Goal: Task Accomplishment & Management: Manage account settings

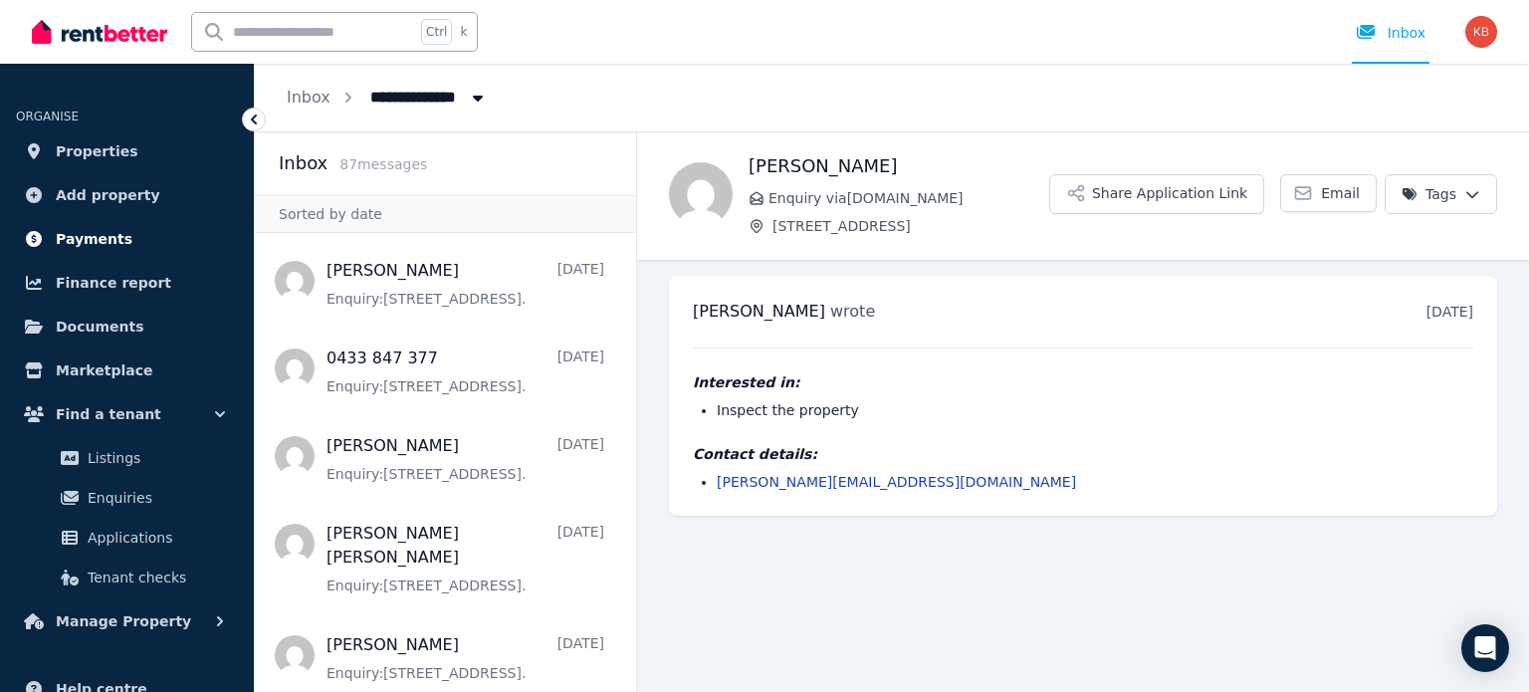
click at [106, 234] on span "Payments" at bounding box center [94, 239] width 77 height 24
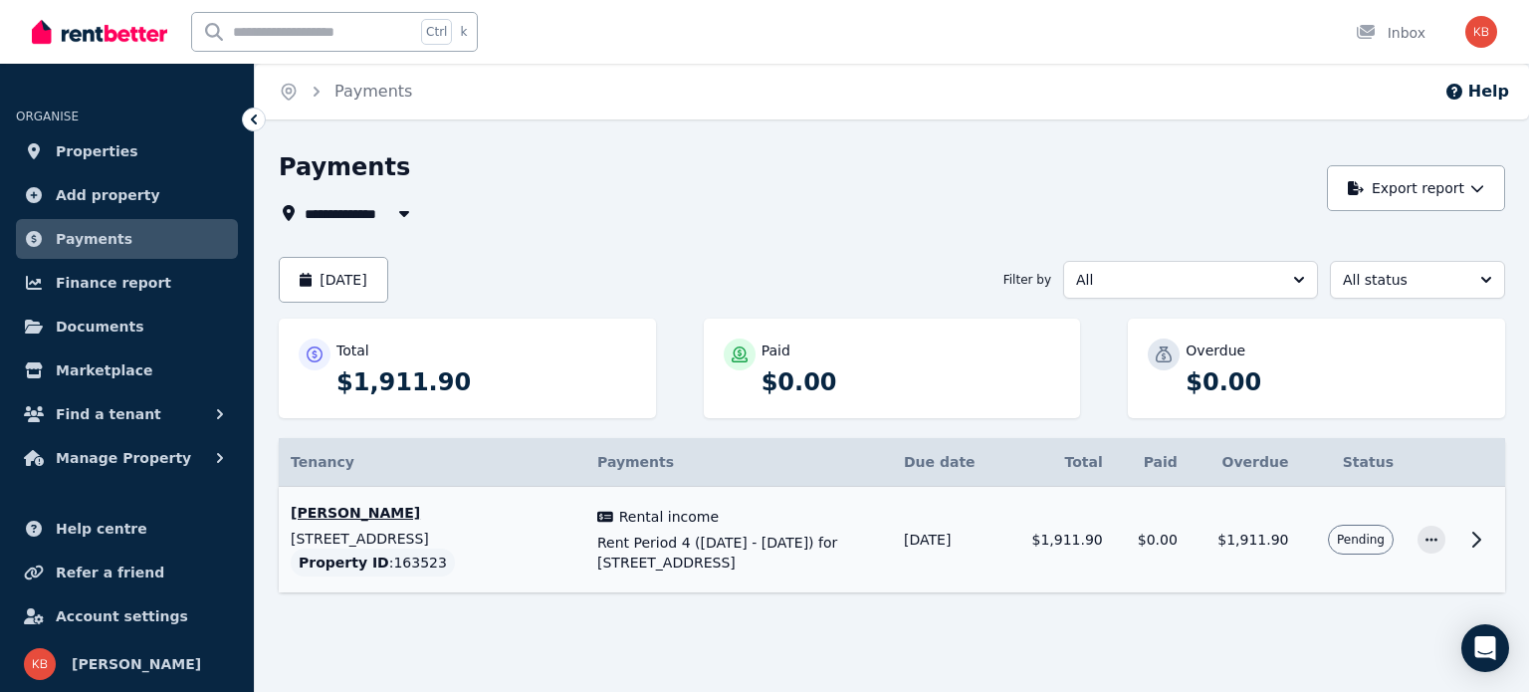
click at [1483, 545] on icon at bounding box center [1477, 540] width 24 height 24
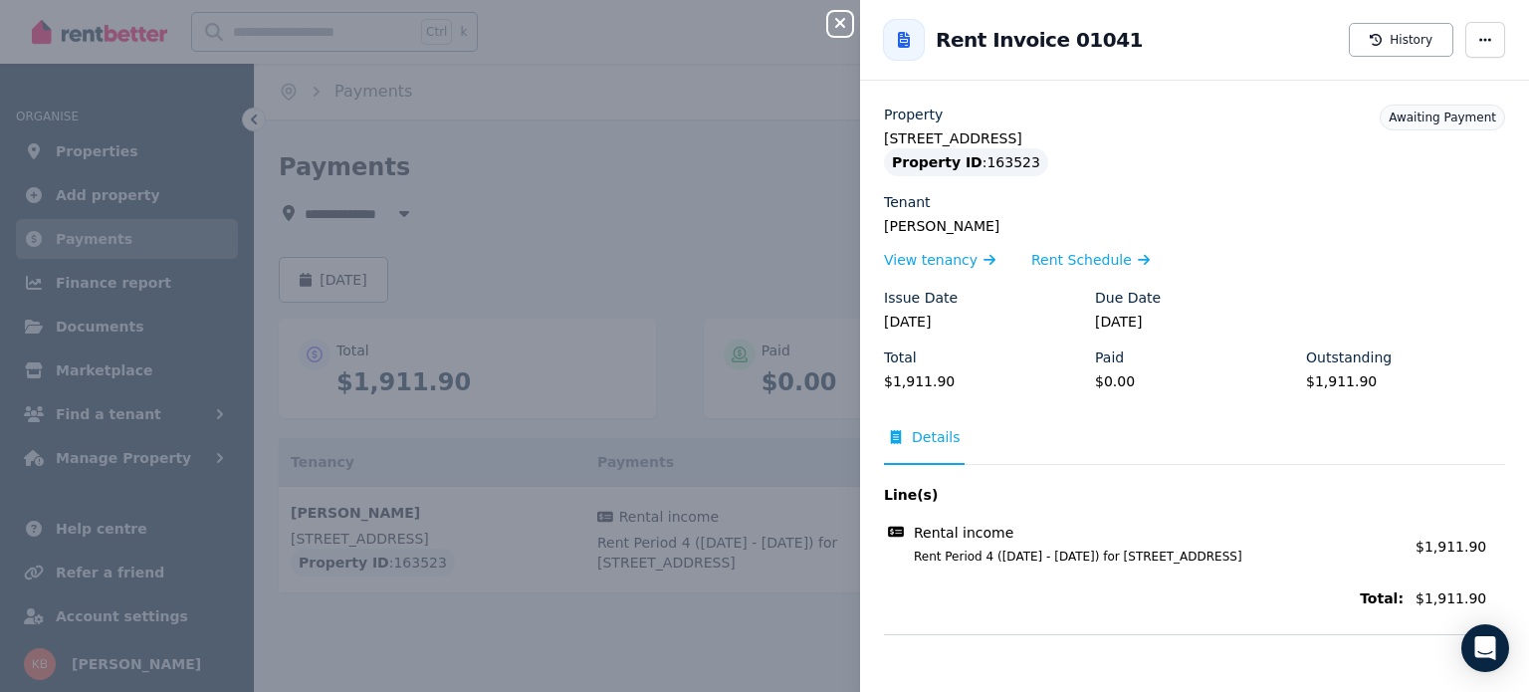
click at [761, 158] on div "Close panel Back to Rent Invoice 01041 History Property [STREET_ADDRESS] Proper…" at bounding box center [764, 346] width 1529 height 692
